Goal: Book appointment/travel/reservation

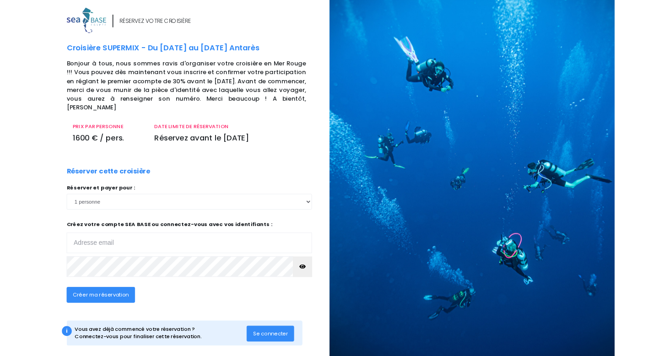
scroll to position [21, 0]
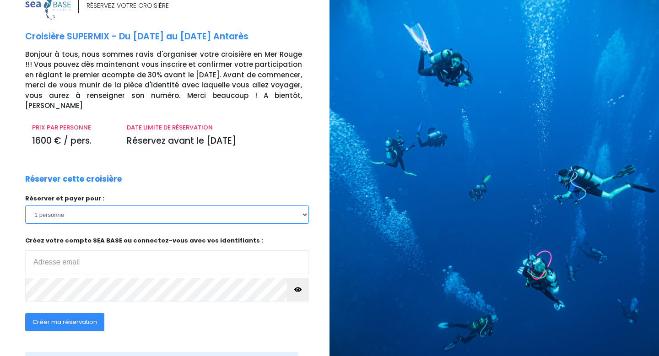
click at [226, 207] on select "1 personne 2 personnes 3 personnes 4 personnes 5 personnes 6 personnes" at bounding box center [167, 214] width 284 height 18
select select "2"
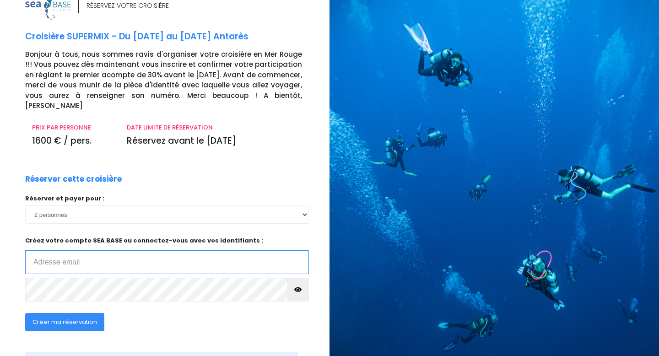
click at [227, 250] on input "email" at bounding box center [167, 262] width 284 height 24
type input "bosbaty@gmail.Com"
click at [73, 284] on span "Créer ma réservation" at bounding box center [64, 322] width 65 height 9
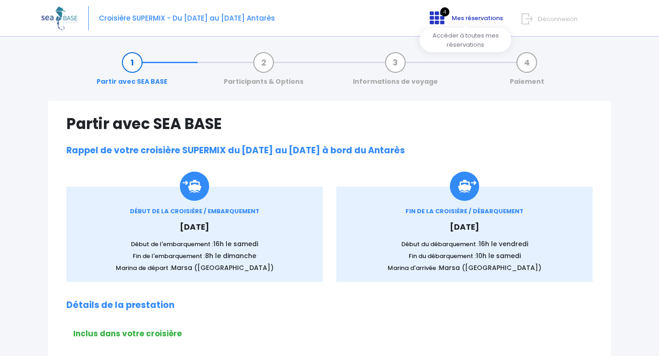
click at [460, 19] on span "Mes réservations" at bounding box center [477, 18] width 51 height 9
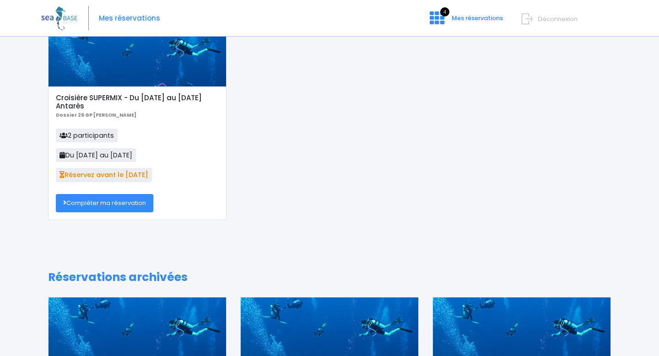
scroll to position [63, 0]
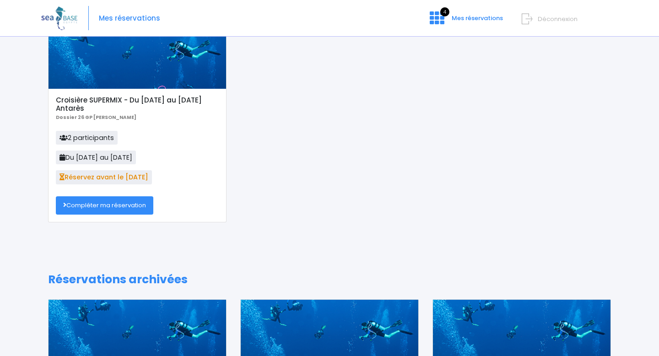
click at [116, 208] on link "Compléter ma réservation" at bounding box center [104, 205] width 97 height 18
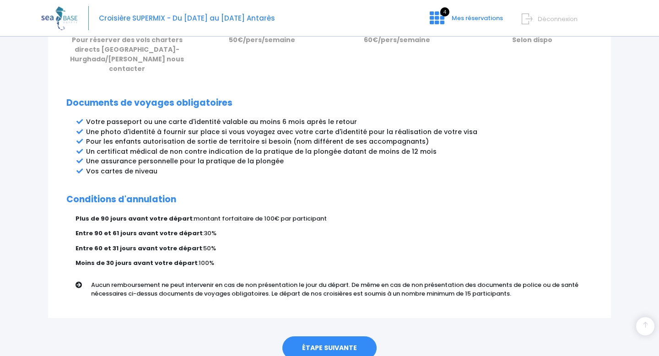
scroll to position [481, 0]
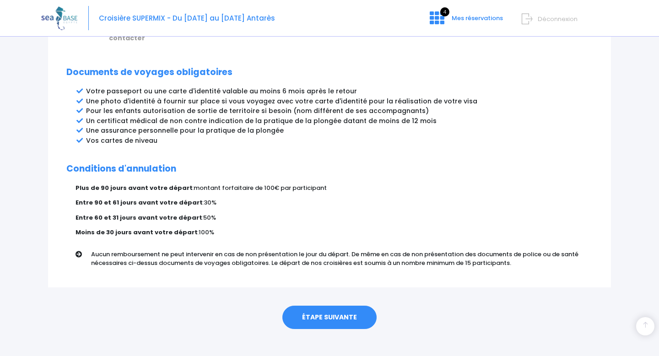
click at [344, 306] on link "ÉTAPE SUIVANTE" at bounding box center [329, 318] width 94 height 24
click at [327, 313] on link "ÉTAPE SUIVANTE" at bounding box center [329, 318] width 94 height 24
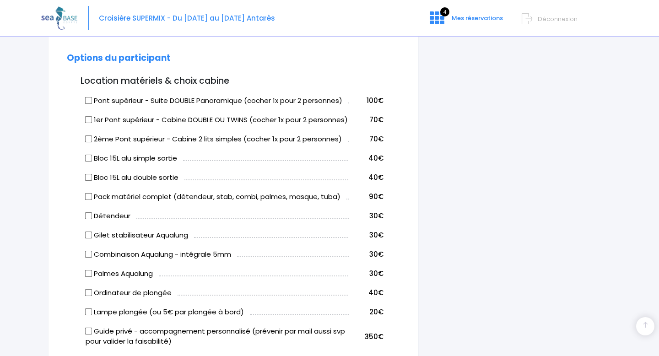
scroll to position [449, 0]
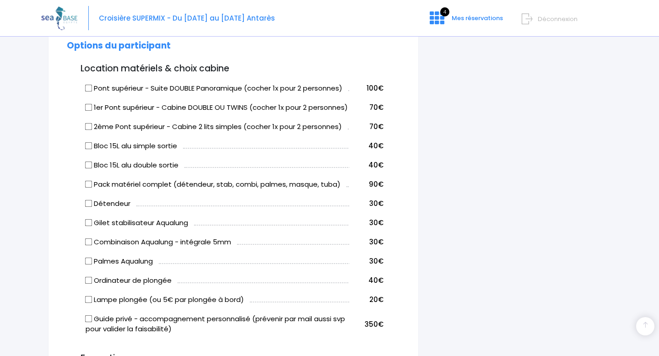
click at [88, 90] on input "Pont supérieur - Suite DOUBLE Panoramique (cocher 1x pour 2 personnes)" at bounding box center [88, 87] width 7 height 7
checkbox input "true"
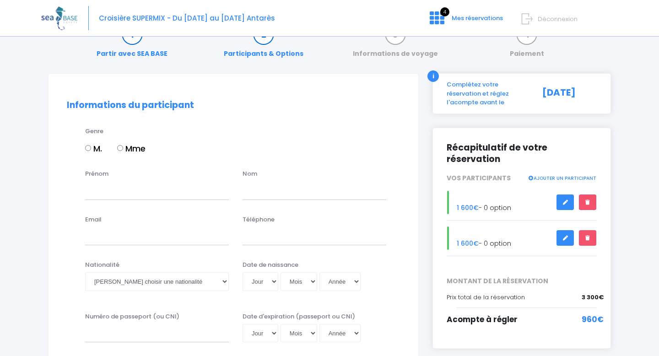
scroll to position [0, 0]
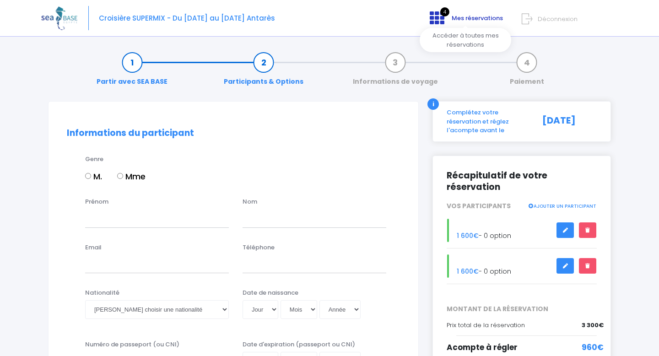
click at [463, 21] on span "Mes réservations" at bounding box center [477, 18] width 51 height 9
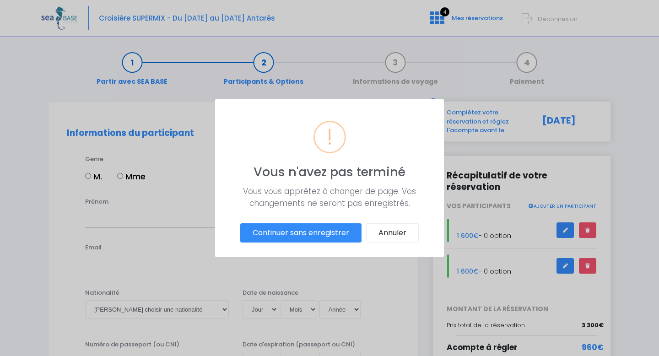
click at [331, 232] on button "Continuer sans enregistrer" at bounding box center [300, 232] width 121 height 19
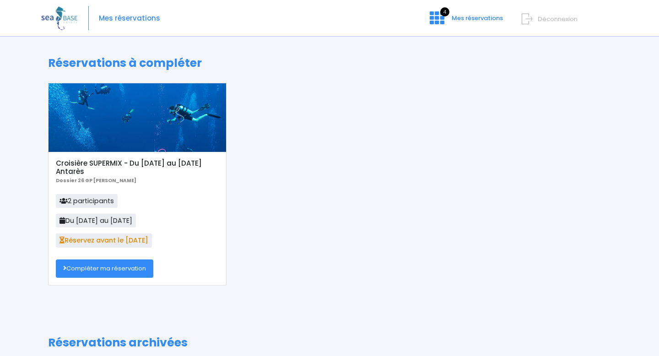
click at [102, 272] on link "Compléter ma réservation" at bounding box center [104, 268] width 97 height 18
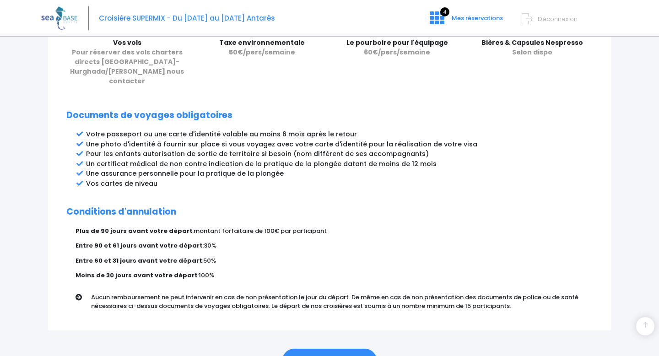
scroll to position [481, 0]
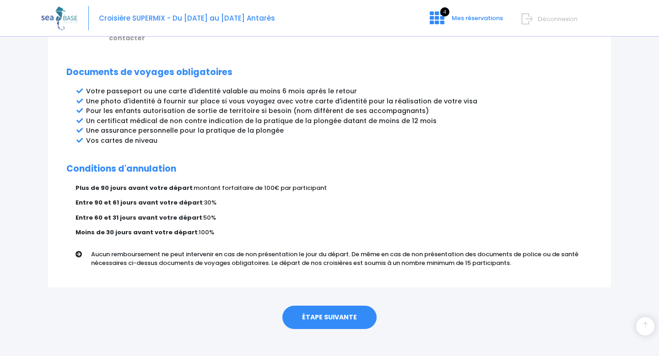
click at [327, 313] on link "ÉTAPE SUIVANTE" at bounding box center [329, 318] width 94 height 24
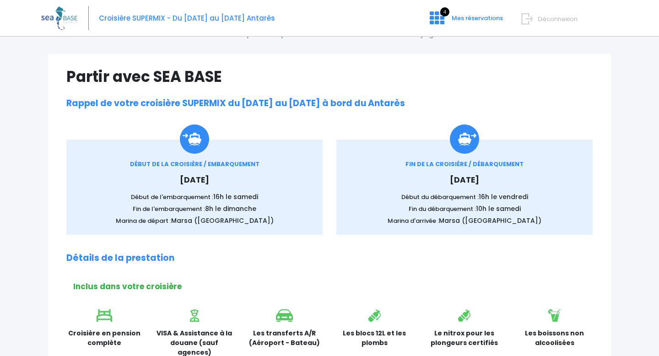
scroll to position [0, 0]
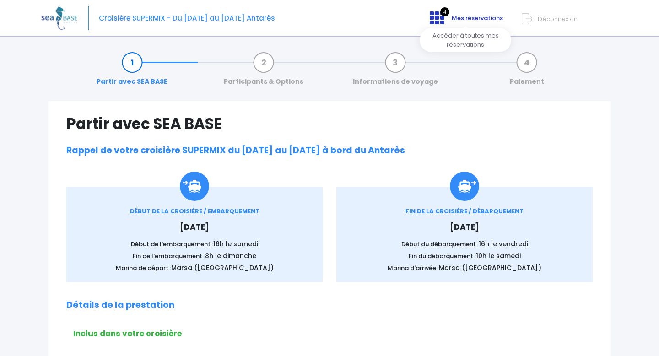
click at [474, 22] on span "Mes réservations" at bounding box center [477, 18] width 51 height 9
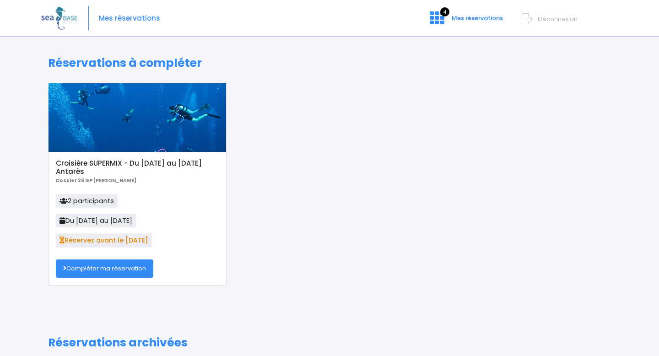
click at [62, 221] on icon at bounding box center [62, 220] width 6 height 6
